Goal: Find specific page/section: Find specific page/section

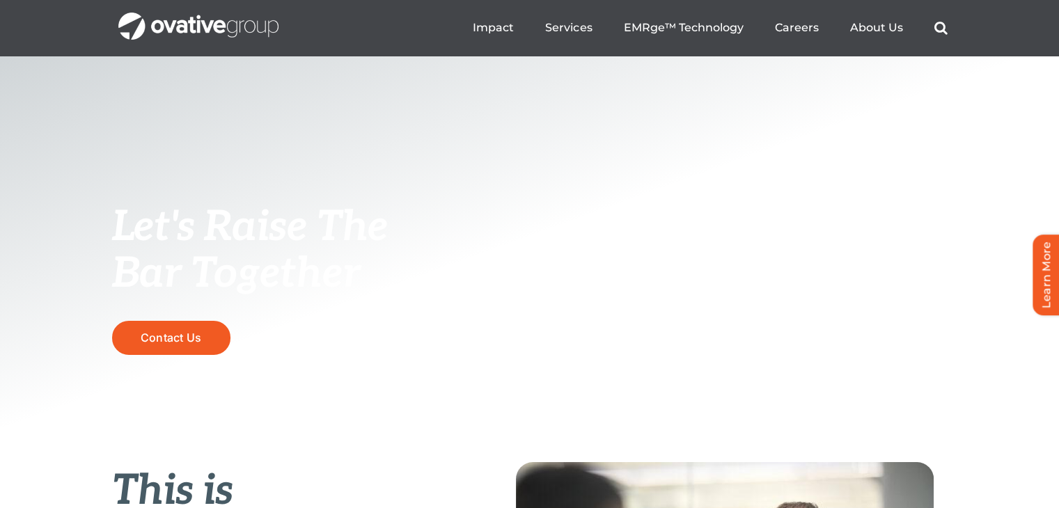
scroll to position [181, 0]
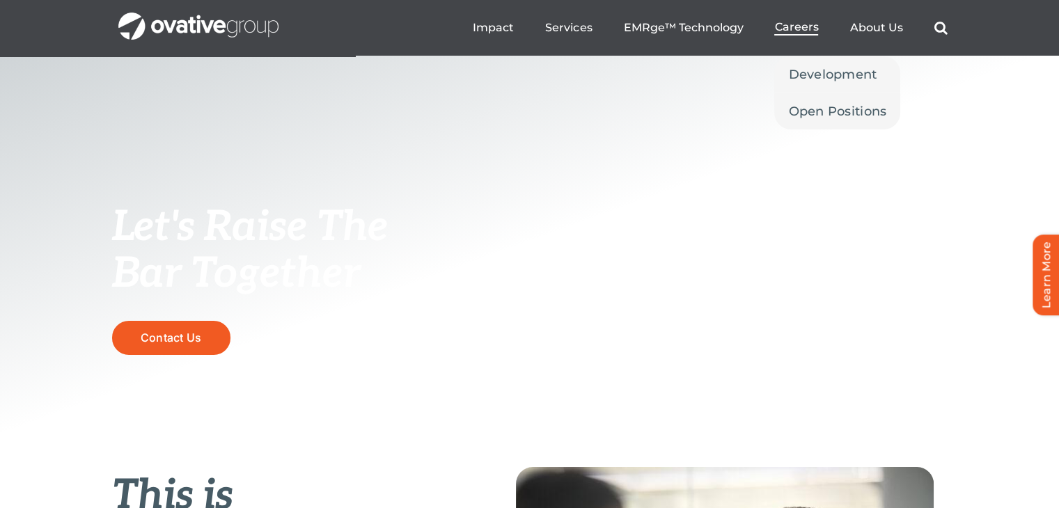
click at [797, 26] on span "Careers" at bounding box center [797, 27] width 44 height 14
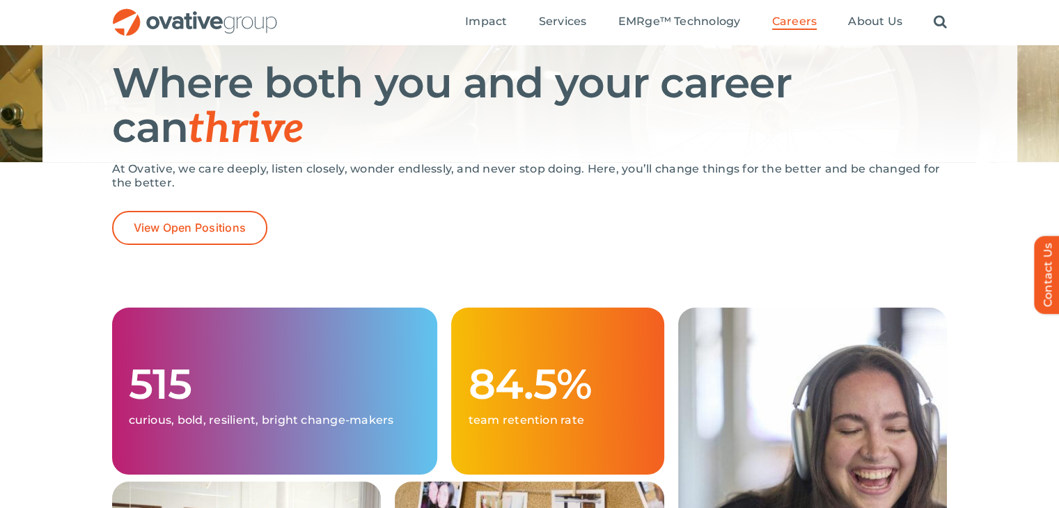
scroll to position [178, 0]
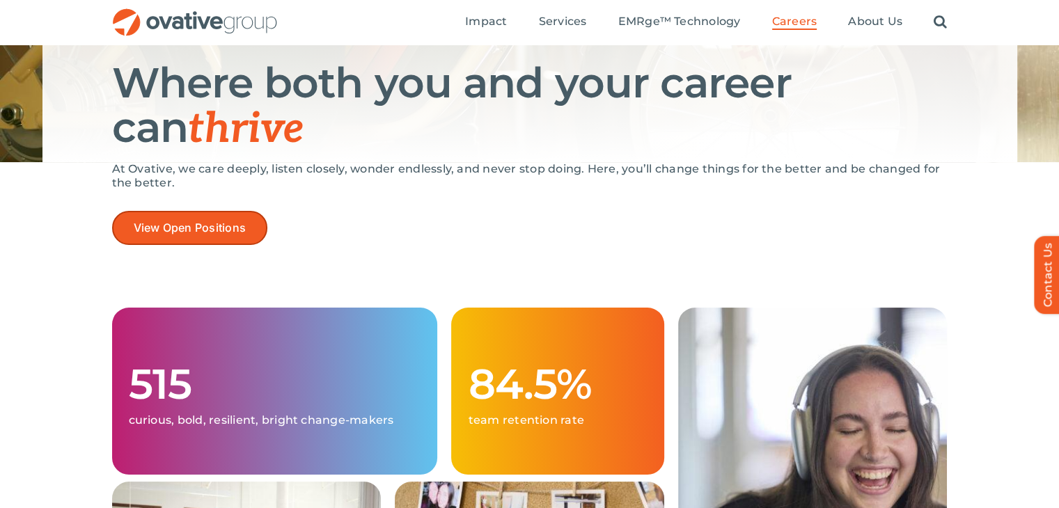
click at [173, 218] on link "View Open Positions" at bounding box center [190, 228] width 156 height 34
